Goal: Task Accomplishment & Management: Complete application form

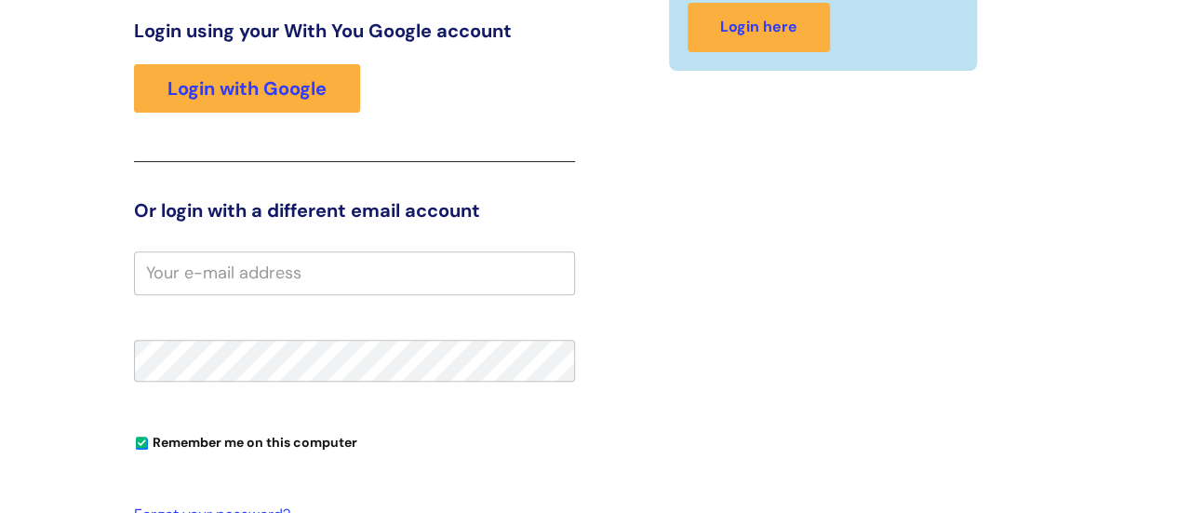
scroll to position [248, 0]
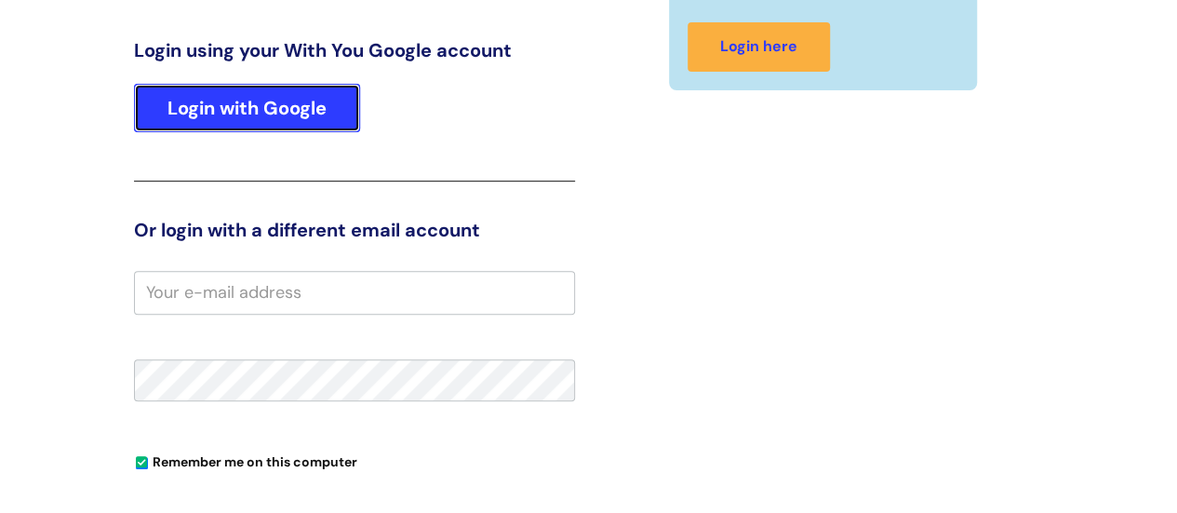
click at [310, 102] on link "Login with Google" at bounding box center [247, 108] width 226 height 48
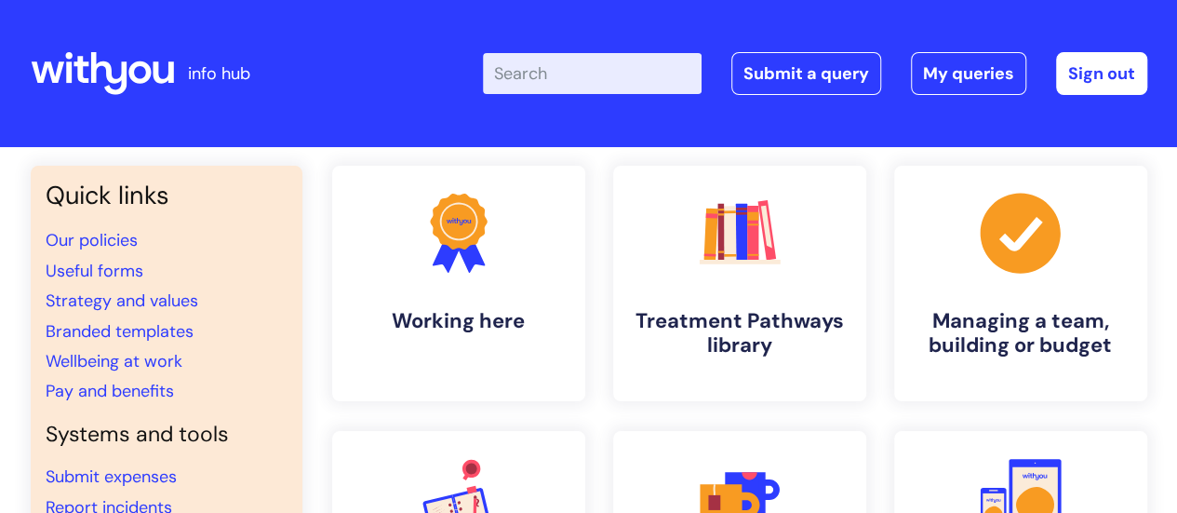
click at [535, 69] on input "Enter your search term here..." at bounding box center [592, 73] width 219 height 41
type input "[PERSON_NAME]"
click button "Search" at bounding box center [0, 0] width 0 height 0
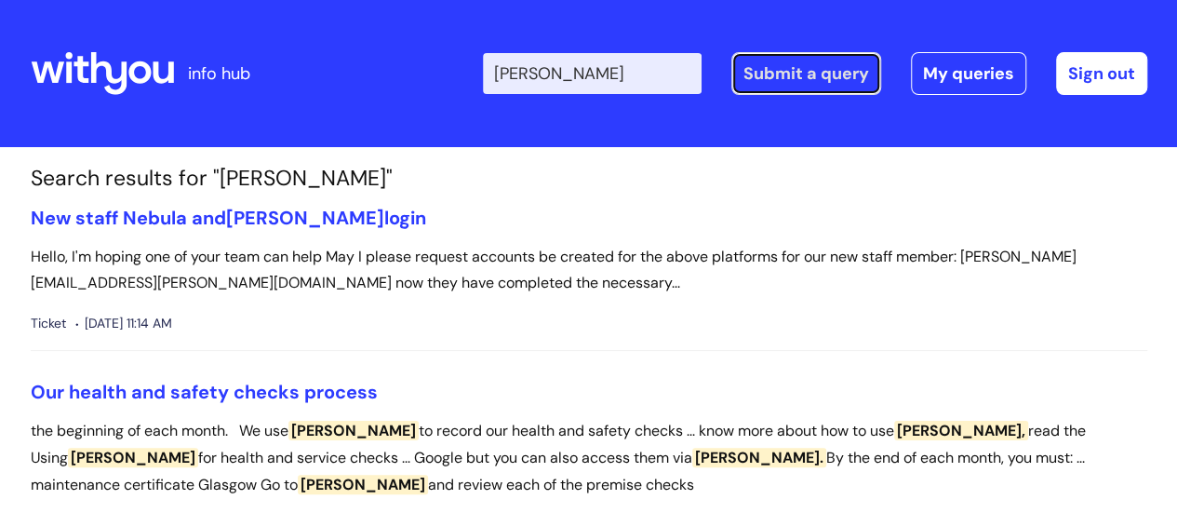
click at [800, 77] on link "Submit a query" at bounding box center [806, 73] width 150 height 43
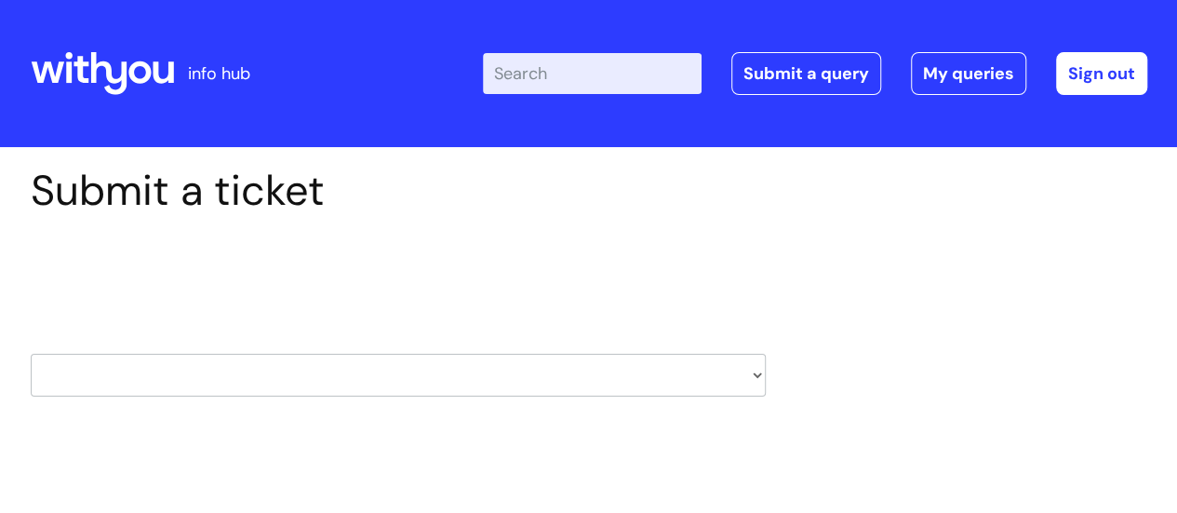
click at [730, 371] on select "HR / People IT and Support Clinical Drug Alerts Finance Accounts Data Support T…" at bounding box center [398, 375] width 735 height 43
select select "systems"
click at [31, 354] on select "HR / People IT and Support Clinical Drug Alerts Finance Accounts Data Support T…" at bounding box center [398, 375] width 735 height 43
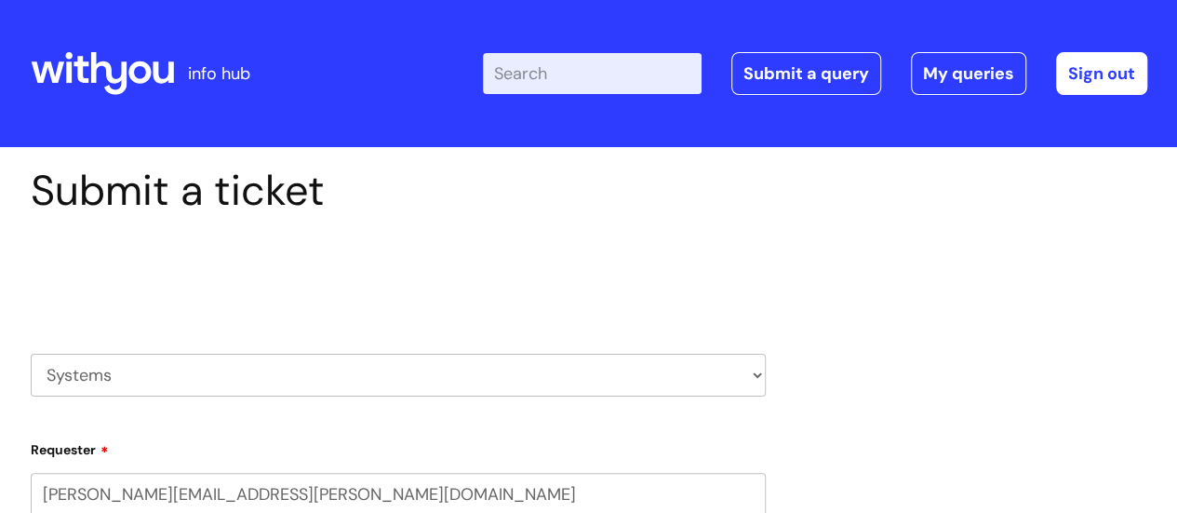
select select "80004286566"
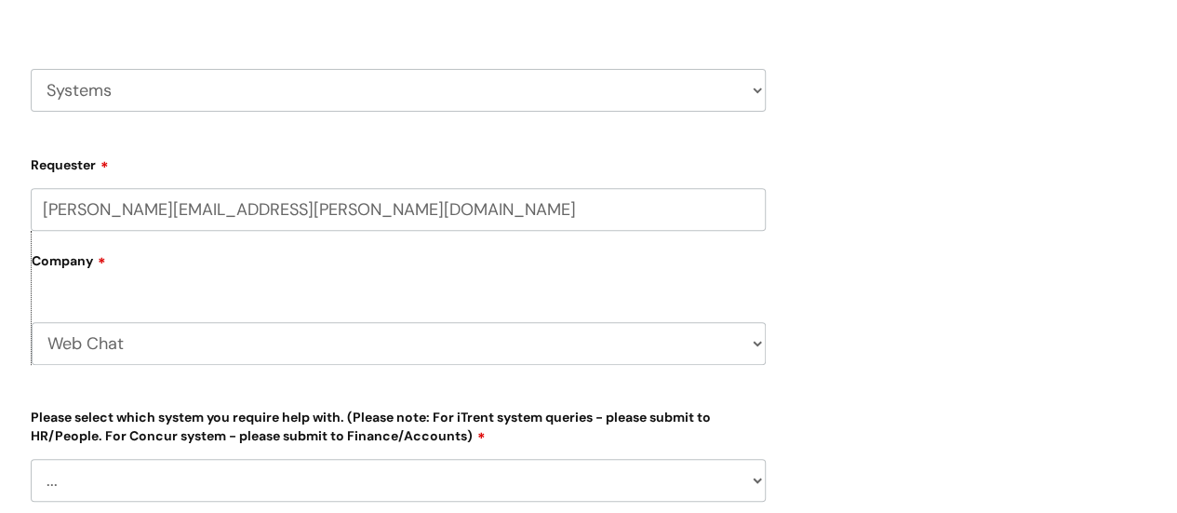
scroll to position [286, 0]
click at [463, 338] on select "Web Chat WithYou Current Staff" at bounding box center [399, 342] width 734 height 43
click at [872, 345] on div "Submit a ticket Select issue type HR / People IT and Support Clinical Drug Aler…" at bounding box center [589, 447] width 1145 height 1134
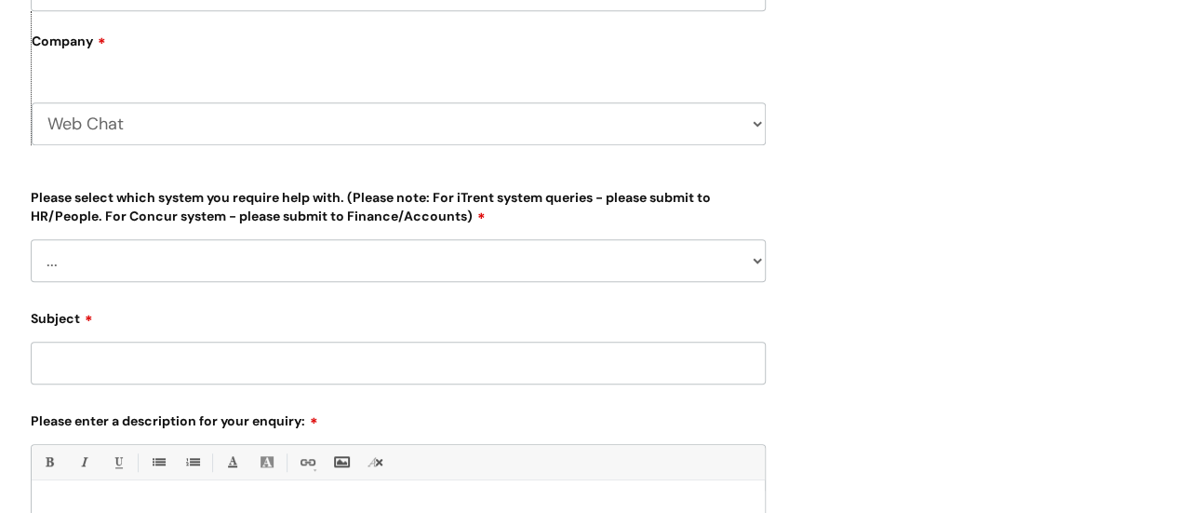
scroll to position [505, 0]
click at [723, 260] on select "... Ulysses Helpdesk Monday.com Nebula fault ILLY CarePath fault Halo fault E-c…" at bounding box center [398, 259] width 735 height 43
select select "[PERSON_NAME]"
click at [31, 238] on select "... Ulysses Helpdesk Monday.com Nebula fault ILLY CarePath fault Halo fault E-c…" at bounding box center [398, 259] width 735 height 43
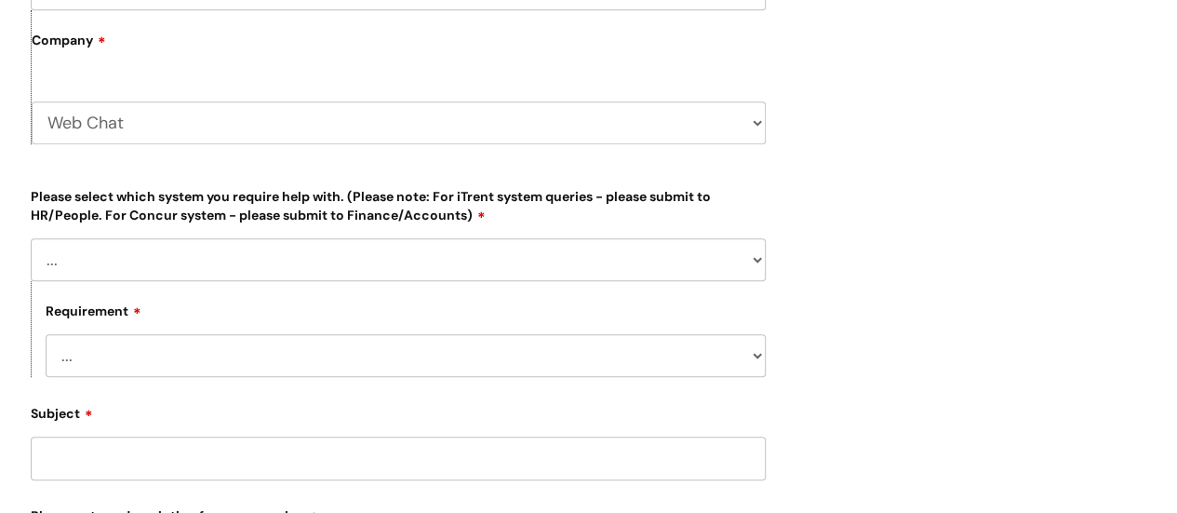
click at [736, 355] on select "... Login required Data report assistance Reporting a fault" at bounding box center [406, 355] width 720 height 43
select select "Data report assistance"
click at [46, 334] on select "... Login required Data report assistance Reporting a fault" at bounding box center [406, 355] width 720 height 43
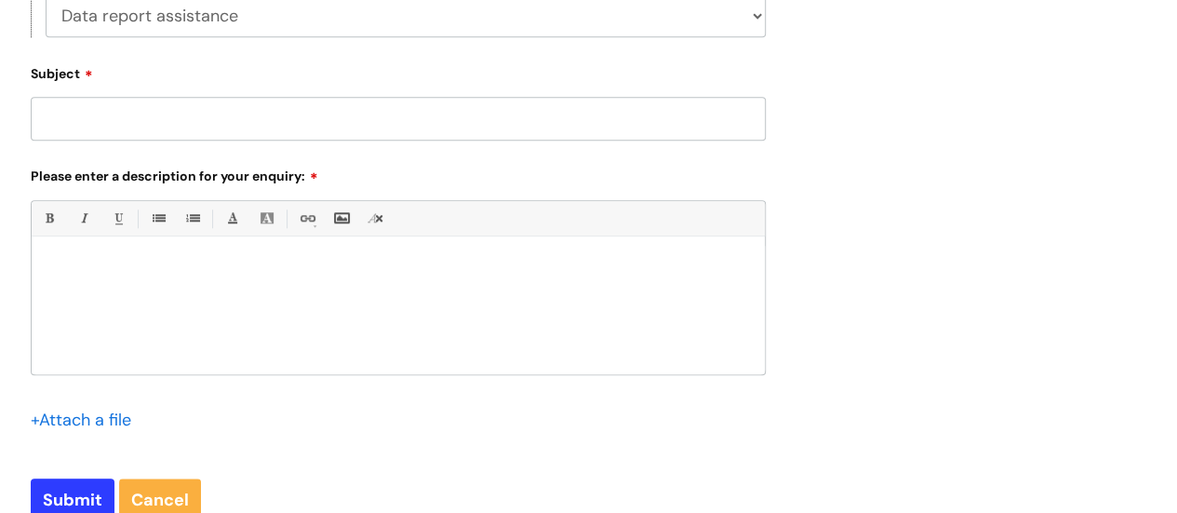
scroll to position [846, 0]
click at [308, 118] on input "Subject" at bounding box center [398, 117] width 735 height 43
type input "N"
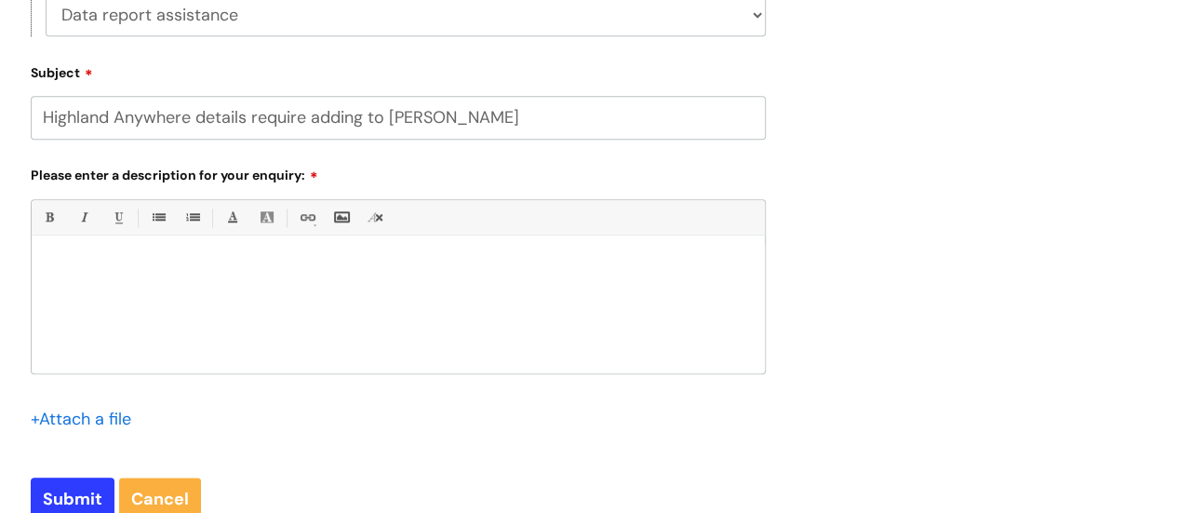
type input "Highland Anywhere details require adding to [PERSON_NAME]"
click at [179, 260] on p at bounding box center [398, 267] width 705 height 17
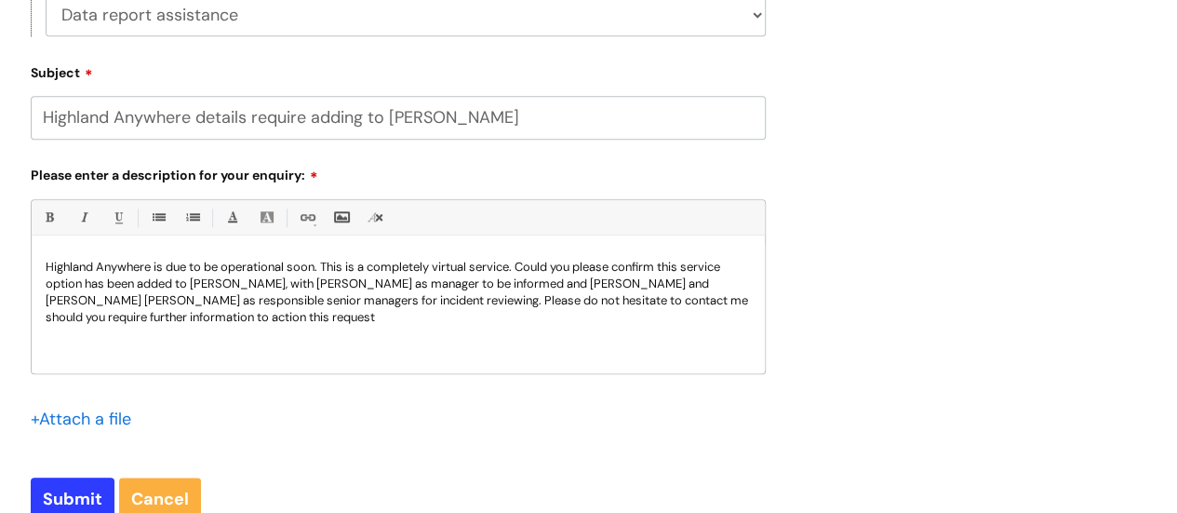
click at [378, 283] on p "Highland Anywhere is due to be operational soon. This is a completely virtual s…" at bounding box center [398, 292] width 705 height 67
click at [386, 323] on p "Highland Anywhere is due to be operational soon. This is a completely virtual s…" at bounding box center [398, 292] width 705 height 67
click at [73, 485] on input "Submit" at bounding box center [73, 498] width 84 height 43
type input "Please Wait..."
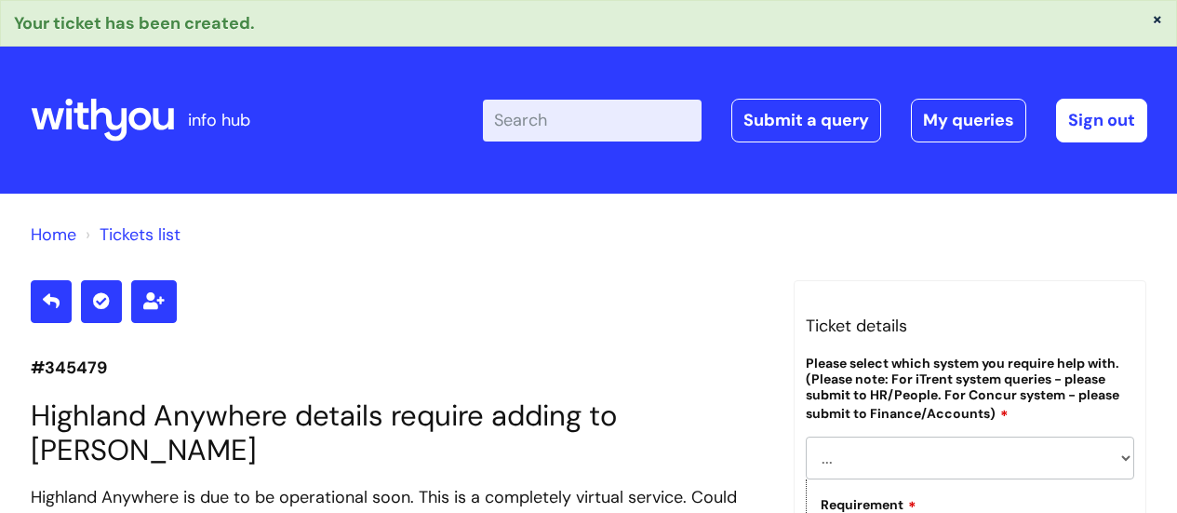
select select "[PERSON_NAME]"
select select "Data report assistance"
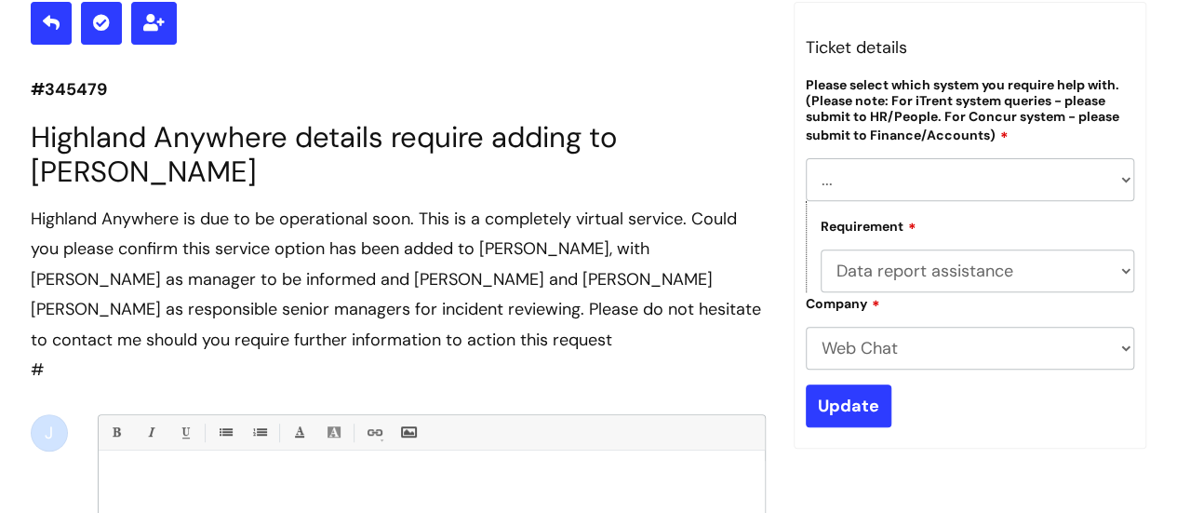
scroll to position [263, 0]
